Goal: Task Accomplishment & Management: Use online tool/utility

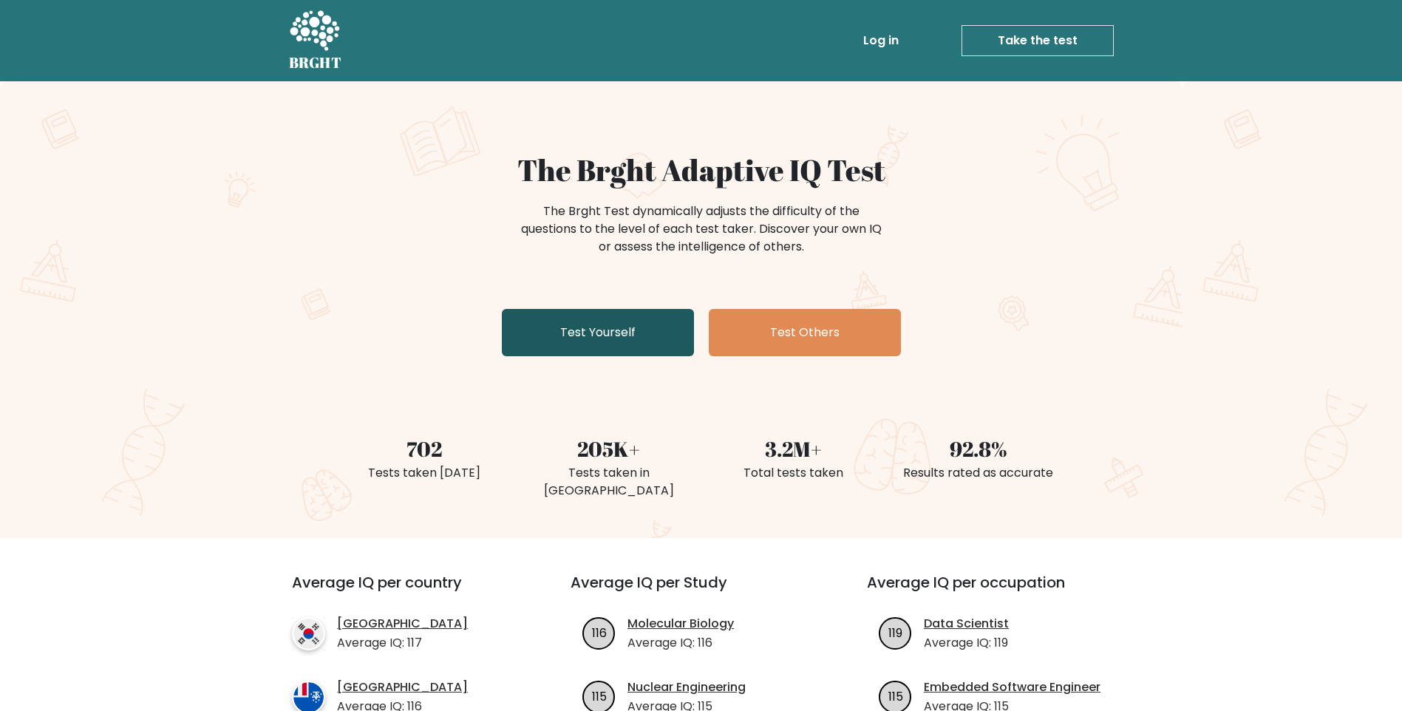
click at [566, 337] on link "Test Yourself" at bounding box center [598, 332] width 192 height 47
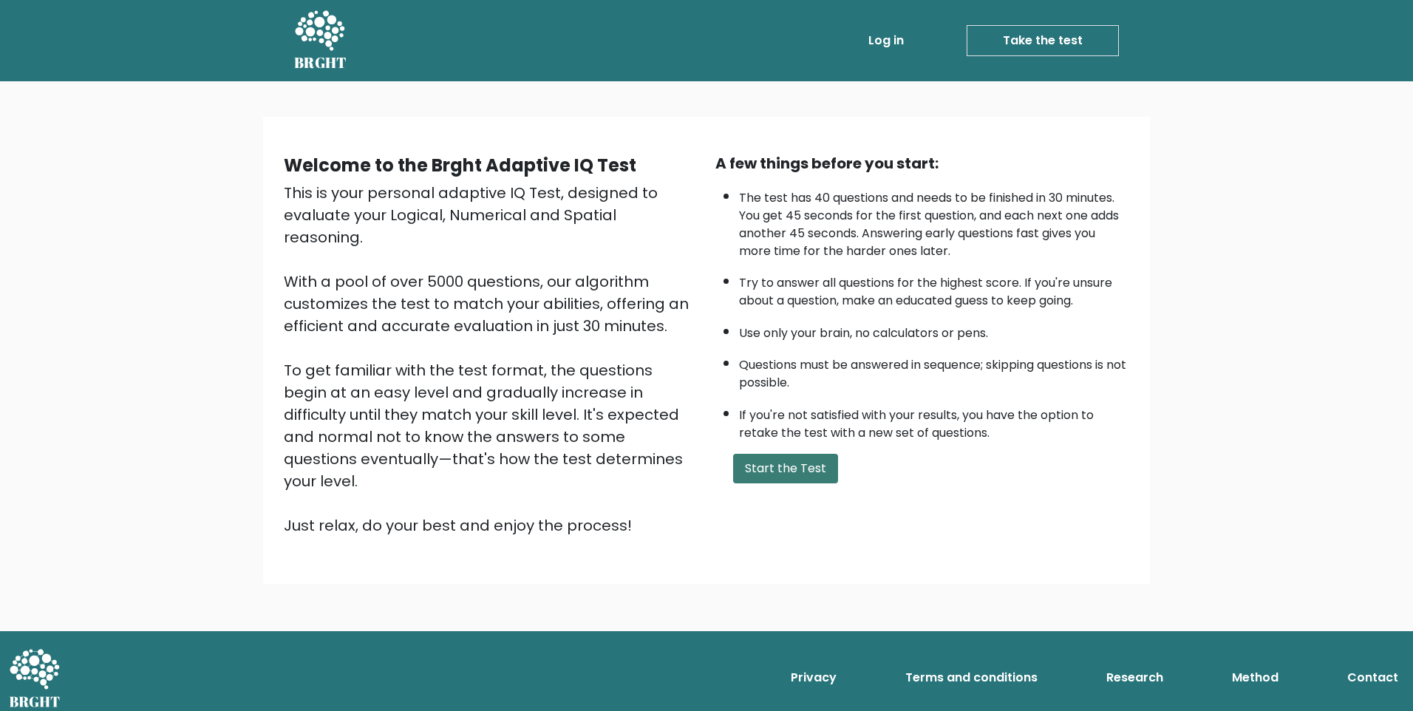
click at [792, 467] on button "Start the Test" at bounding box center [785, 469] width 105 height 30
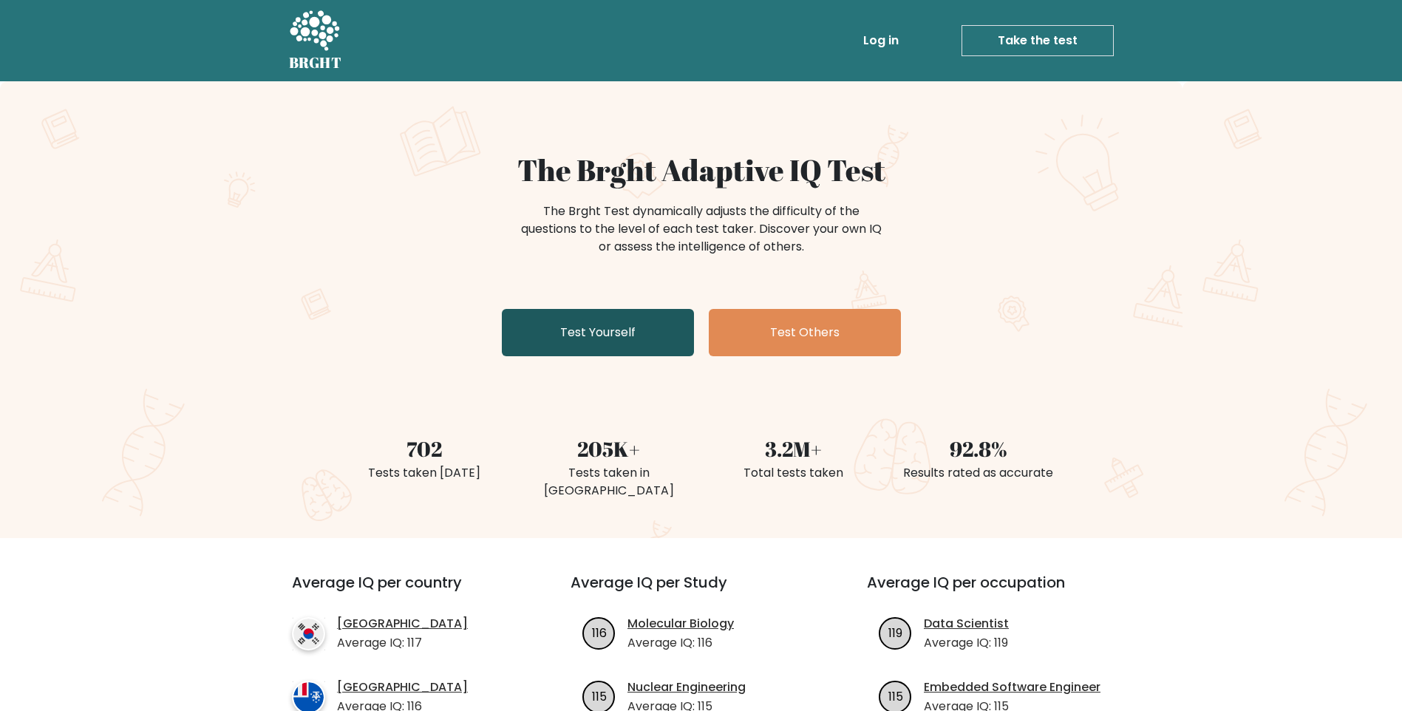
click at [598, 337] on link "Test Yourself" at bounding box center [598, 332] width 192 height 47
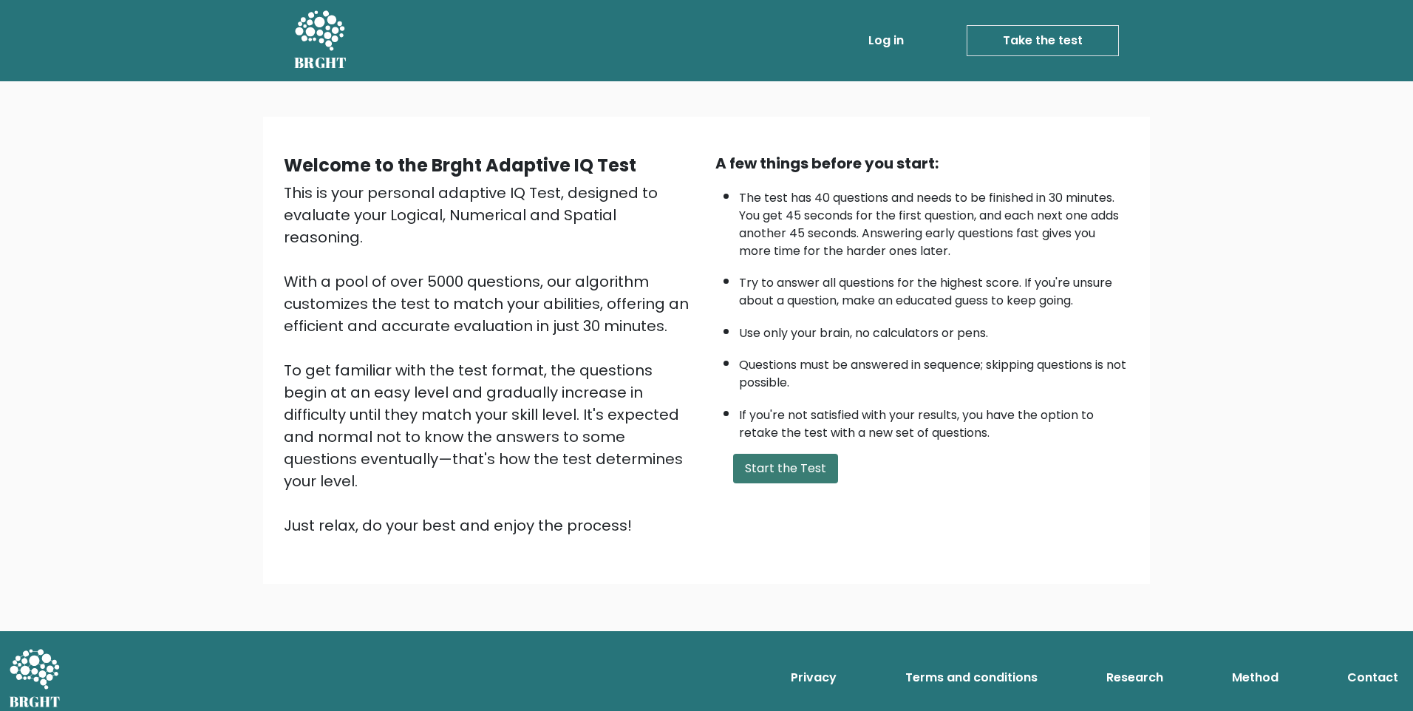
click at [791, 468] on button "Start the Test" at bounding box center [785, 469] width 105 height 30
